Goal: Information Seeking & Learning: Learn about a topic

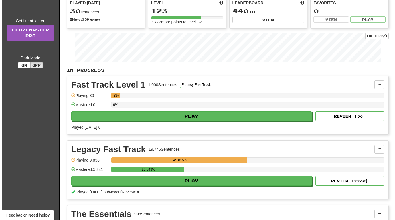
scroll to position [56, 0]
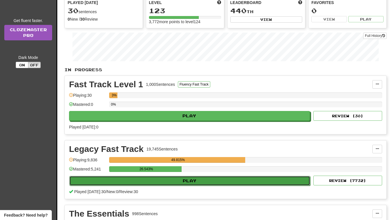
click at [233, 183] on button "Play" at bounding box center [189, 181] width 241 height 10
select select "**"
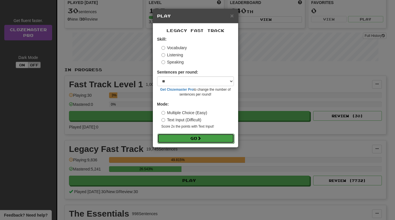
click at [209, 142] on button "Go" at bounding box center [196, 139] width 77 height 10
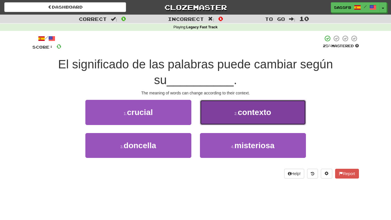
click at [240, 117] on button "2 . contexto" at bounding box center [253, 112] width 106 height 25
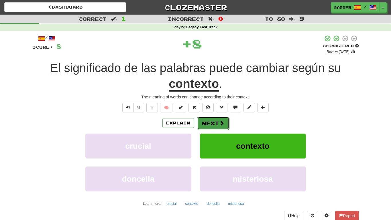
click at [213, 122] on button "Next" at bounding box center [213, 123] width 32 height 13
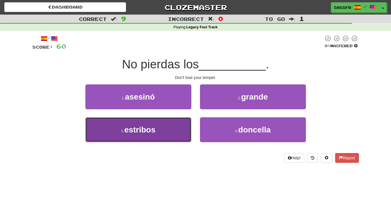
click at [154, 133] on span "estribos" at bounding box center [139, 129] width 31 height 9
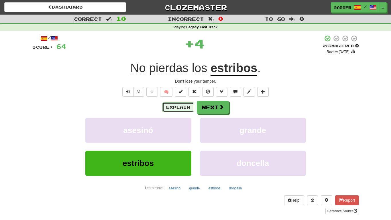
click at [178, 106] on button "Explain" at bounding box center [178, 108] width 32 height 10
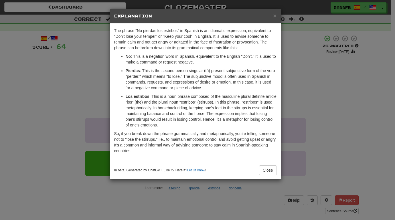
click at [61, 110] on div "× Explanation The phrase "No pierdas los estribos" in Spanish is an idiomatic e…" at bounding box center [197, 110] width 395 height 220
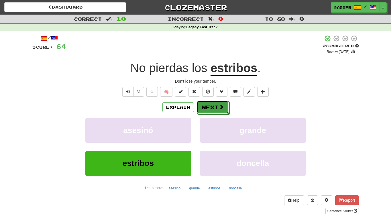
click at [211, 103] on button "Next" at bounding box center [213, 107] width 32 height 13
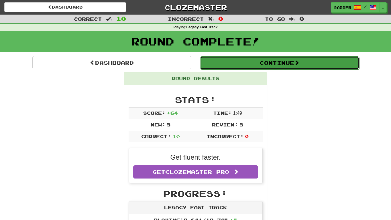
click at [223, 67] on button "Continue" at bounding box center [279, 62] width 159 height 13
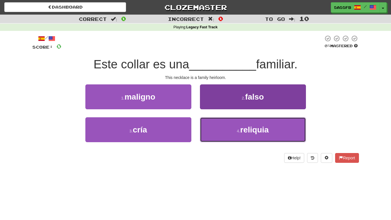
click at [251, 134] on button "4 . reliquia" at bounding box center [253, 129] width 106 height 25
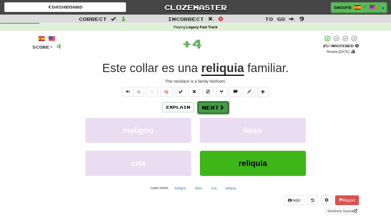
click at [223, 109] on span at bounding box center [221, 107] width 5 height 5
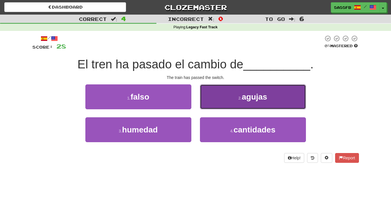
click at [257, 97] on span "agujas" at bounding box center [254, 97] width 25 height 9
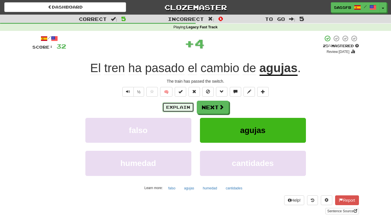
click at [177, 106] on button "Explain" at bounding box center [178, 108] width 32 height 10
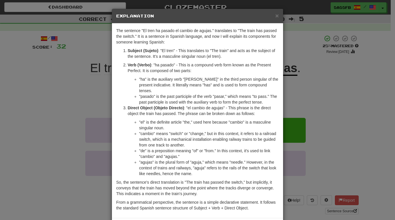
click at [50, 142] on div "× Explanation The sentence "El tren ha pasado el cambio de agujas." translates …" at bounding box center [197, 110] width 395 height 220
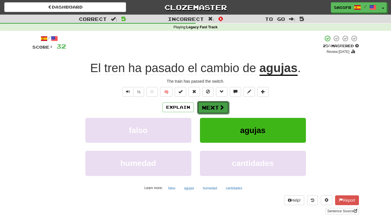
click at [217, 105] on button "Next" at bounding box center [213, 107] width 32 height 13
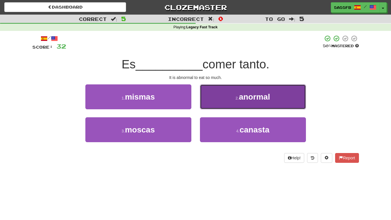
click at [237, 92] on button "2 . anormal" at bounding box center [253, 97] width 106 height 25
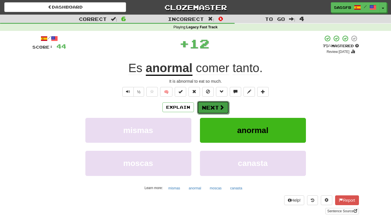
click at [210, 105] on button "Next" at bounding box center [213, 107] width 32 height 13
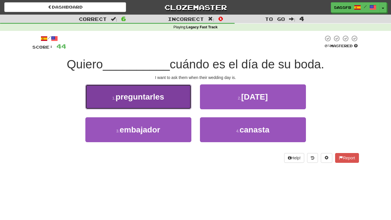
click at [175, 100] on button "1 . preguntarles" at bounding box center [138, 97] width 106 height 25
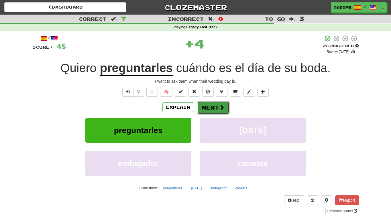
click at [215, 106] on button "Next" at bounding box center [213, 107] width 32 height 13
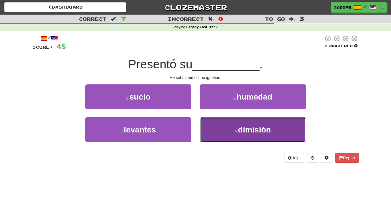
click at [258, 131] on span "dimisión" at bounding box center [254, 129] width 33 height 9
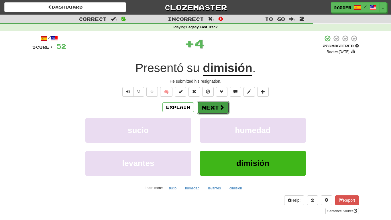
click at [222, 107] on span at bounding box center [221, 107] width 5 height 5
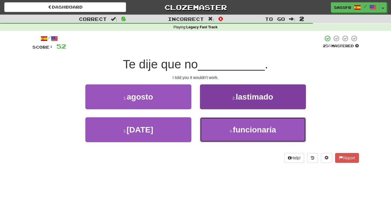
click at [257, 133] on span "funcionaría" at bounding box center [254, 129] width 43 height 9
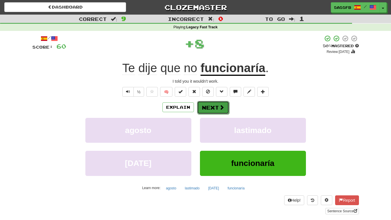
click at [219, 105] on span at bounding box center [221, 107] width 5 height 5
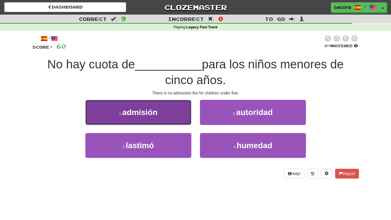
click at [147, 119] on button "1 . admisión" at bounding box center [138, 112] width 106 height 25
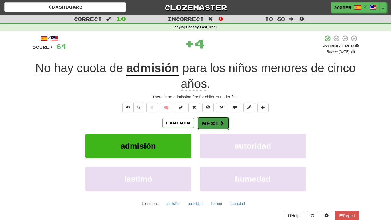
click at [227, 125] on button "Next" at bounding box center [213, 123] width 32 height 13
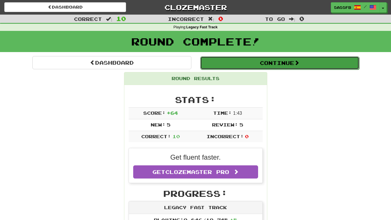
click at [278, 67] on button "Continue" at bounding box center [279, 62] width 159 height 13
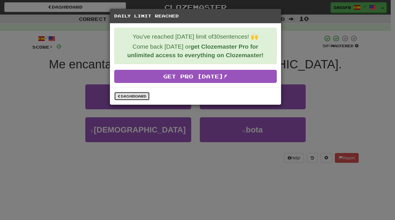
click at [130, 99] on link "Dashboard" at bounding box center [132, 96] width 36 height 9
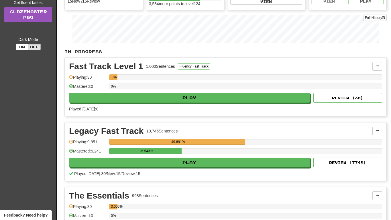
scroll to position [75, 0]
